Goal: Information Seeking & Learning: Learn about a topic

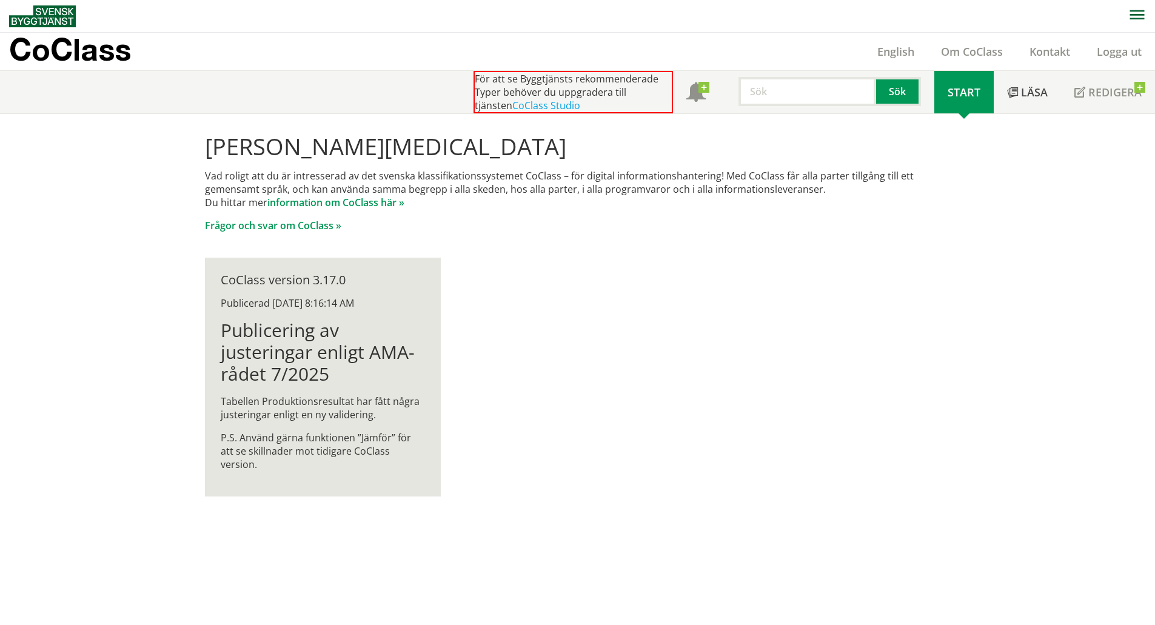
click at [627, 259] on div "Hej Tora Jung Vad roligt att du är intresserad av det svenska klassifikationssy…" at bounding box center [578, 315] width 776 height 402
drag, startPoint x: 366, startPoint y: 442, endPoint x: 307, endPoint y: 368, distance: 94.9
click at [307, 368] on div "Publicering av justeringar enligt AMA-rådet 7/2025 Tabellen Produktionsresultat…" at bounding box center [323, 396] width 204 height 152
click at [1039, 89] on span "Läsa" at bounding box center [1034, 92] width 27 height 15
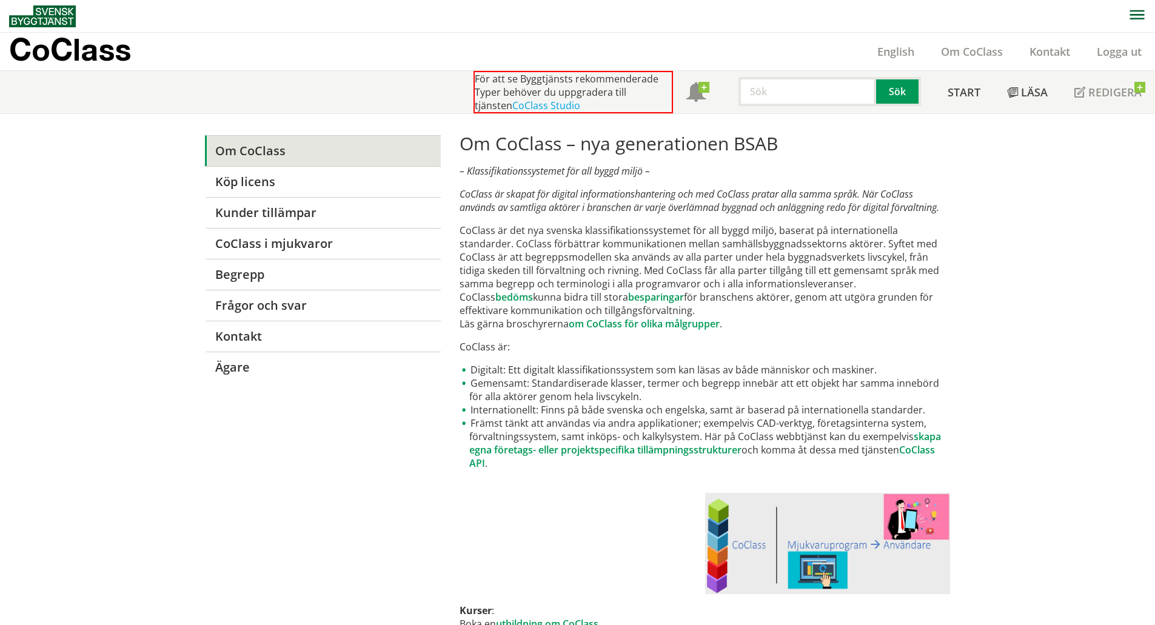
drag, startPoint x: 677, startPoint y: 460, endPoint x: 454, endPoint y: 341, distance: 252.9
drag, startPoint x: 477, startPoint y: 340, endPoint x: 745, endPoint y: 415, distance: 278.4
click at [434, 60] on div "CoClass English Om CoClass Kontakt Logga ut" at bounding box center [582, 52] width 1146 height 38
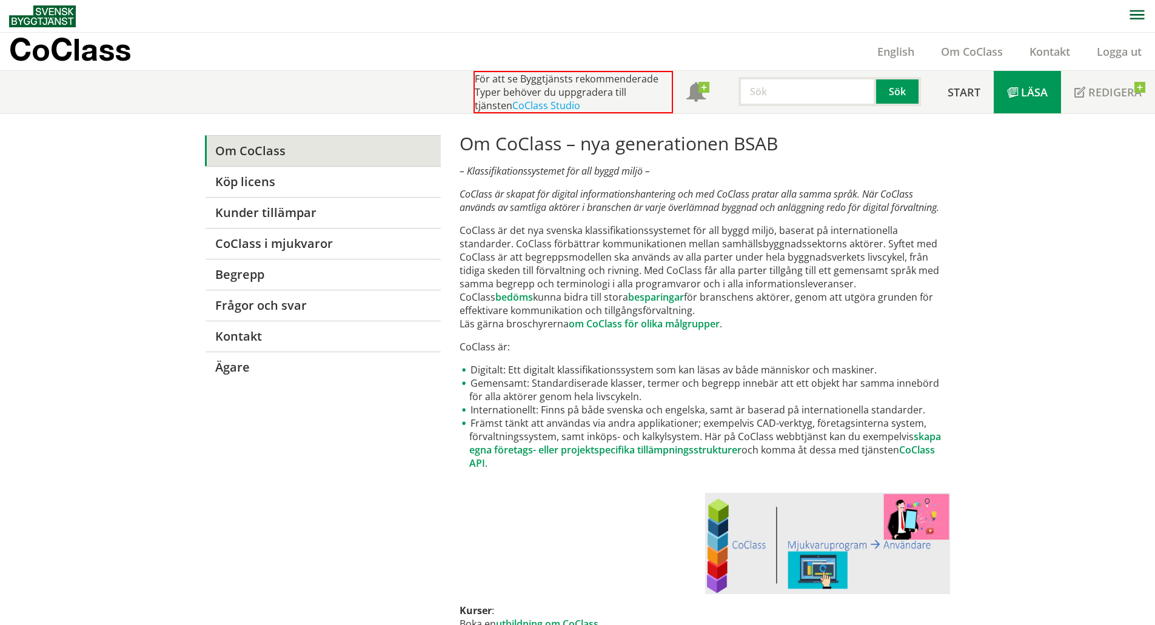
click at [1032, 89] on span "Läsa" at bounding box center [1034, 92] width 27 height 15
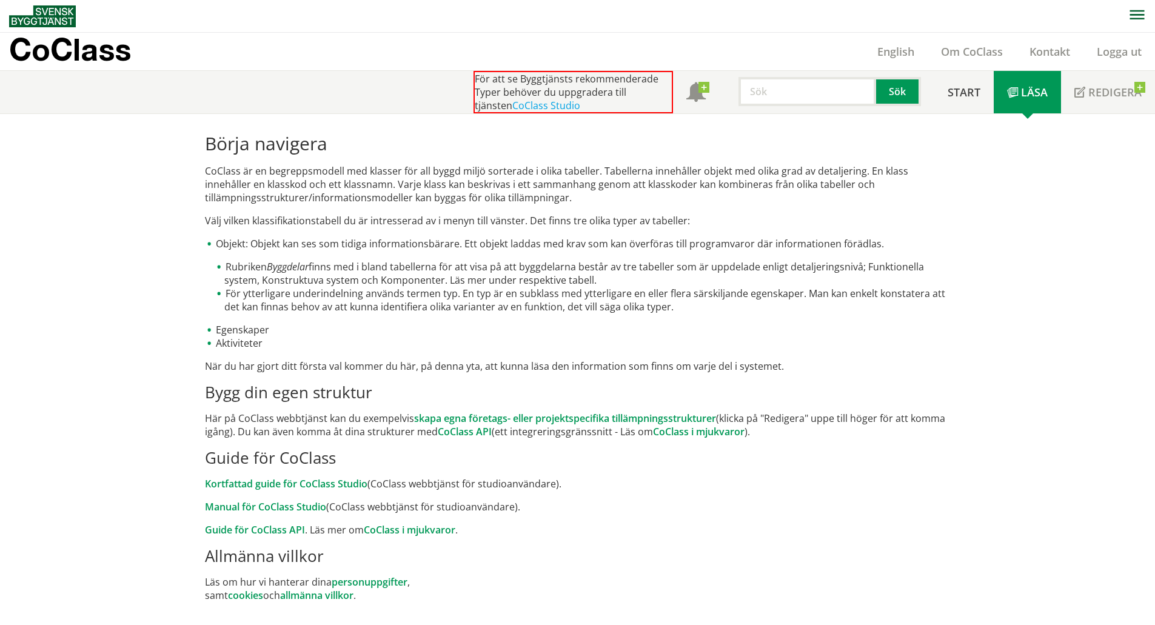
scroll to position [1, 0]
click at [551, 189] on p "CoClass är en begreppsmodell med klasser för all byggd miljö sorterade i olika …" at bounding box center [577, 184] width 745 height 40
drag, startPoint x: 804, startPoint y: 429, endPoint x: 212, endPoint y: 388, distance: 593.4
click at [212, 388] on div "Börja navigera CoClass är en begreppsmodell med klasser för all byggd miljö sor…" at bounding box center [578, 367] width 764 height 489
drag, startPoint x: 384, startPoint y: 360, endPoint x: 248, endPoint y: 283, distance: 155.9
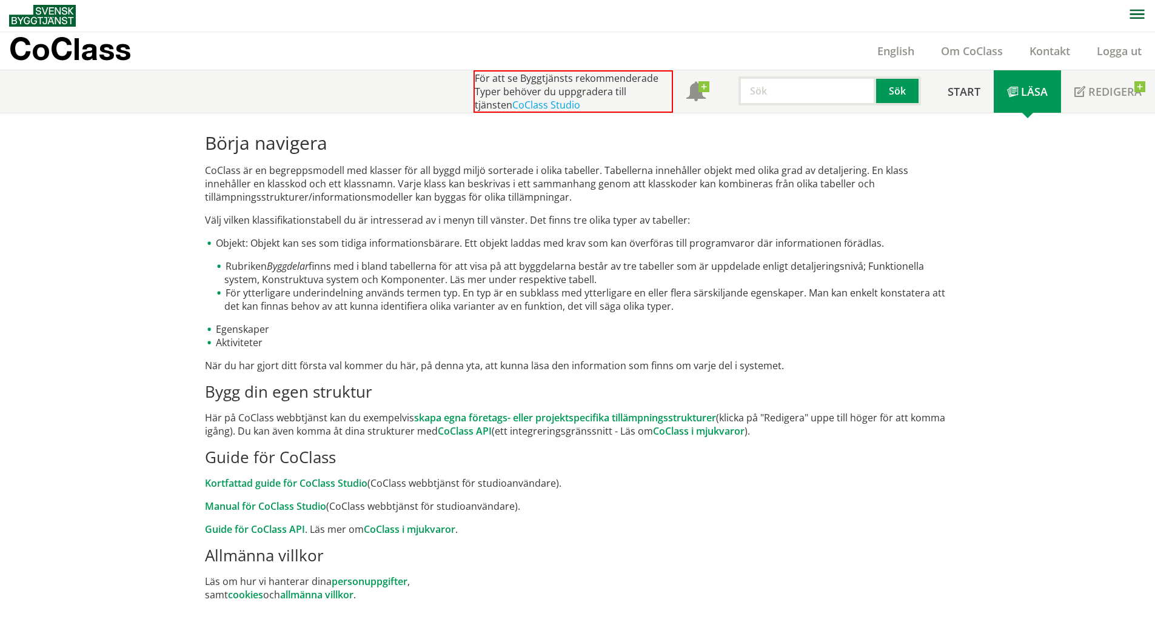
click at [249, 286] on div "Börja navigera CoClass är en begreppsmodell med klasser för all byggd miljö sor…" at bounding box center [578, 367] width 764 height 489
drag, startPoint x: 258, startPoint y: 138, endPoint x: 417, endPoint y: 240, distance: 188.4
click at [398, 226] on div "Börja navigera CoClass är en begreppsmodell med klasser för all byggd miljö sor…" at bounding box center [578, 367] width 764 height 489
